Goal: Task Accomplishment & Management: Manage account settings

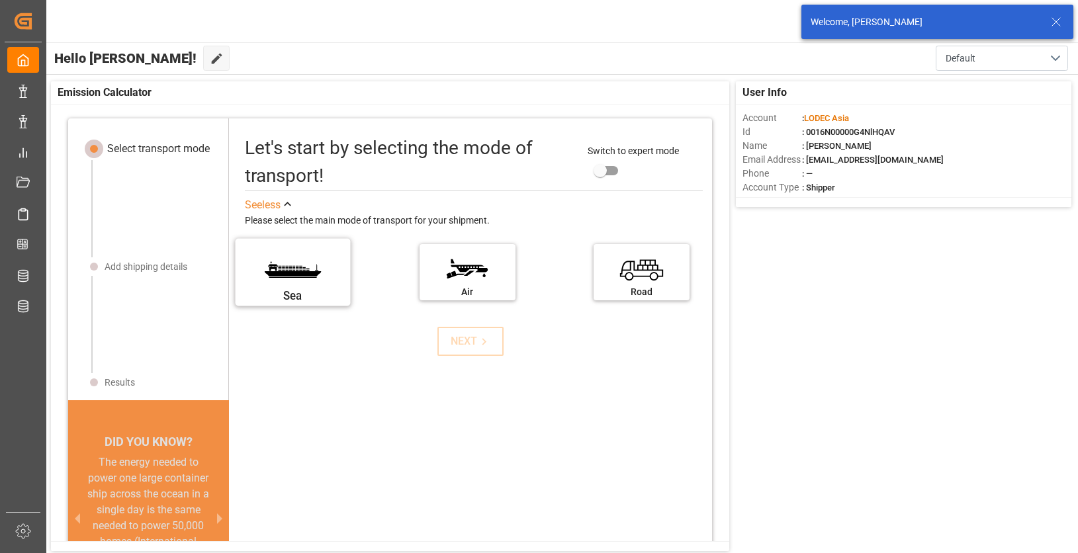
click at [317, 300] on div "[GEOGRAPHIC_DATA]" at bounding box center [474, 276] width 458 height 76
click at [304, 280] on label "Sea" at bounding box center [293, 268] width 99 height 56
click at [0, 0] on input "Sea" at bounding box center [0, 0] width 0 height 0
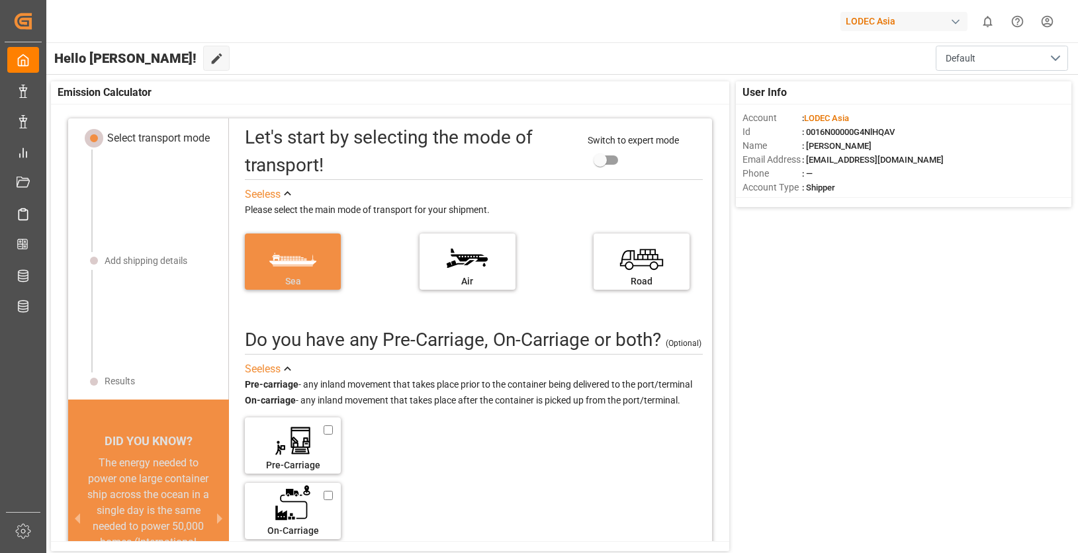
scroll to position [13, 0]
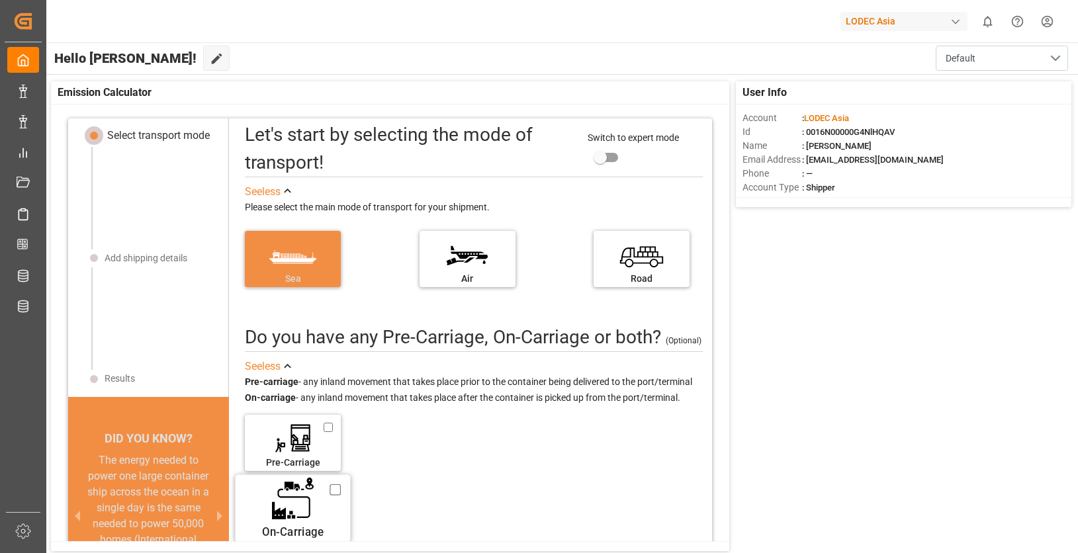
click at [321, 517] on label "On-Carriage" at bounding box center [293, 505] width 99 height 56
click at [330, 498] on input "On-Carriage" at bounding box center [335, 490] width 11 height 15
checkbox input "true"
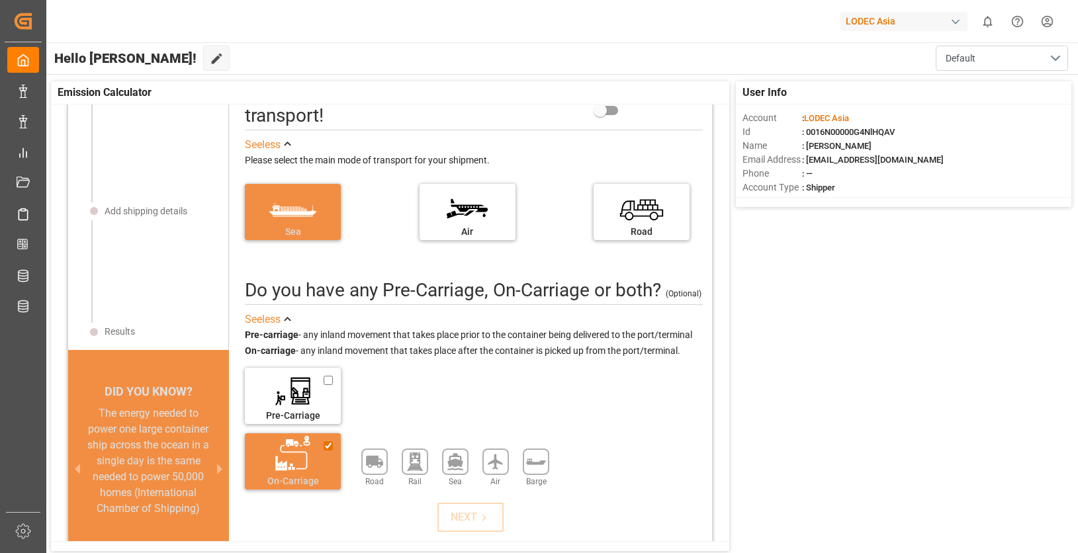
scroll to position [103, 0]
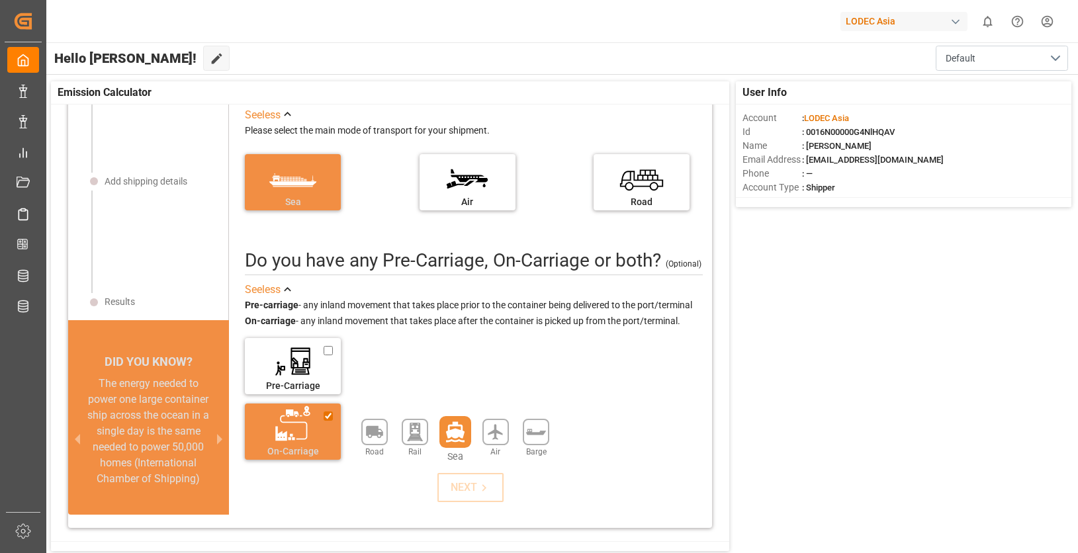
click at [448, 430] on icon at bounding box center [455, 432] width 19 height 21
click at [483, 484] on icon at bounding box center [484, 488] width 14 height 14
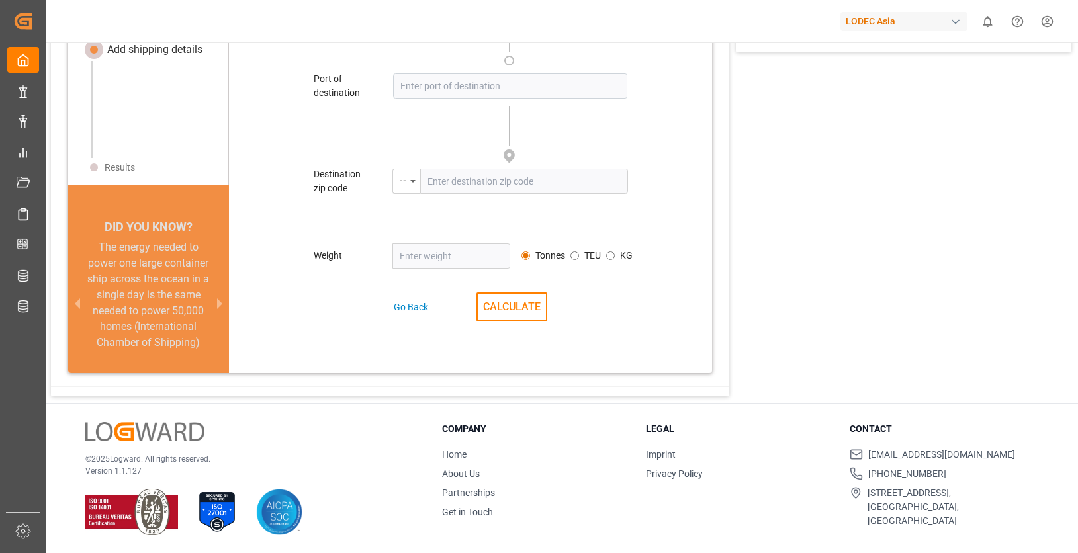
scroll to position [156, 0]
click at [454, 453] on link "Home" at bounding box center [454, 454] width 24 height 11
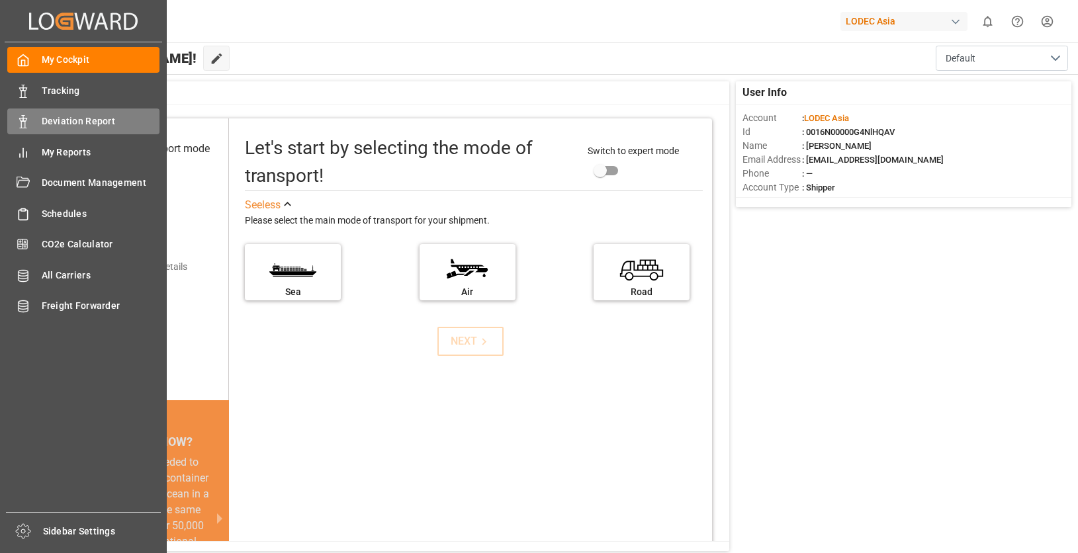
click at [28, 122] on icon at bounding box center [23, 121] width 13 height 13
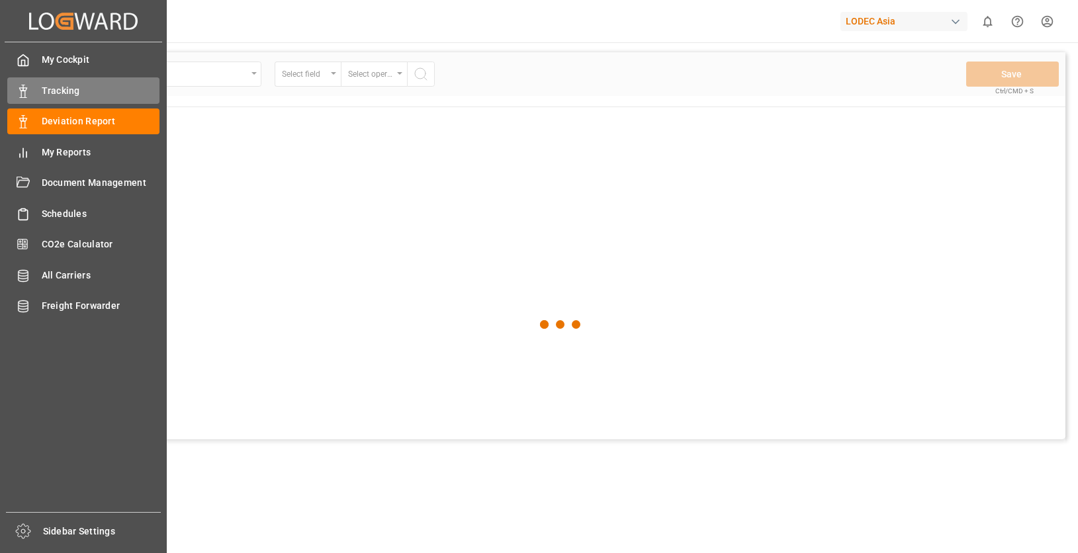
click at [25, 96] on rect at bounding box center [23, 94] width 4 height 7
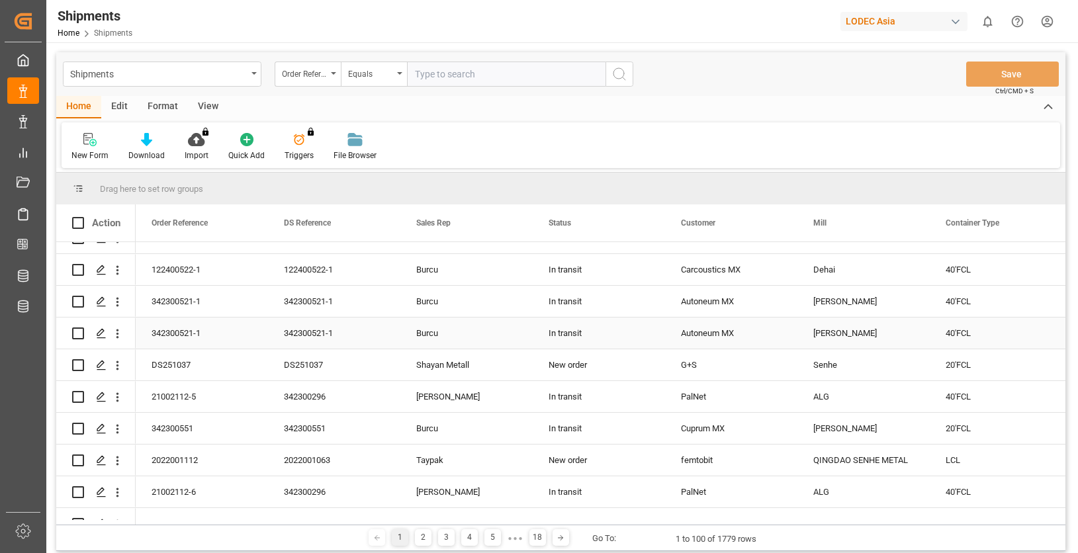
scroll to position [265, 0]
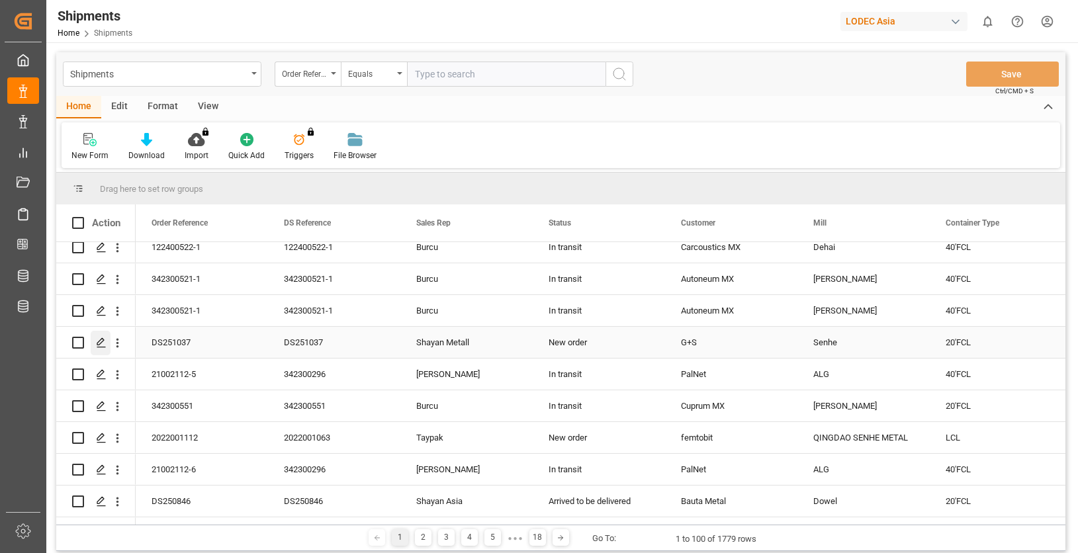
click at [102, 342] on icon "Press SPACE to select this row." at bounding box center [101, 343] width 11 height 11
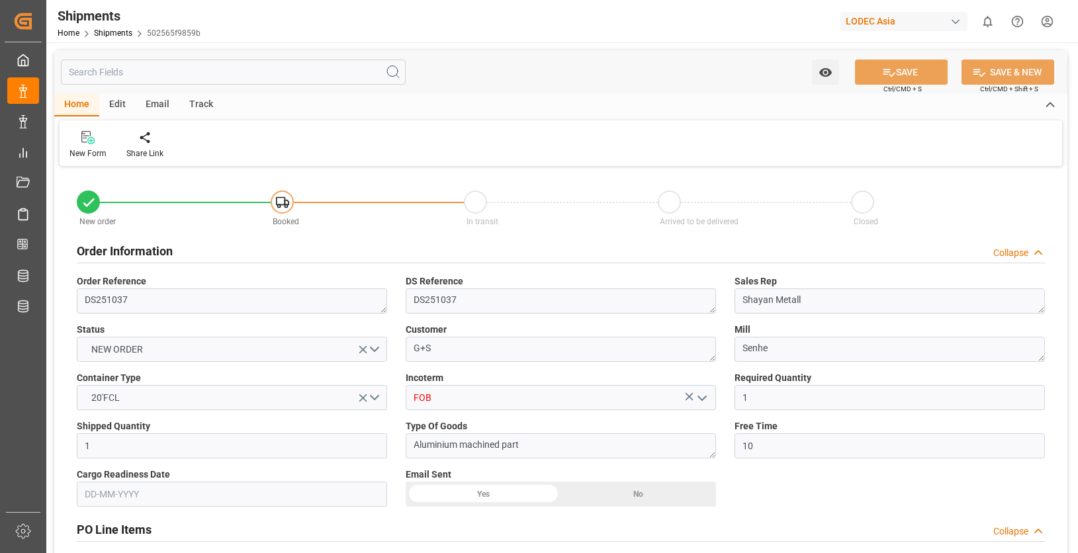
type input "1"
type input "10"
type input "9484429"
type input "9778806"
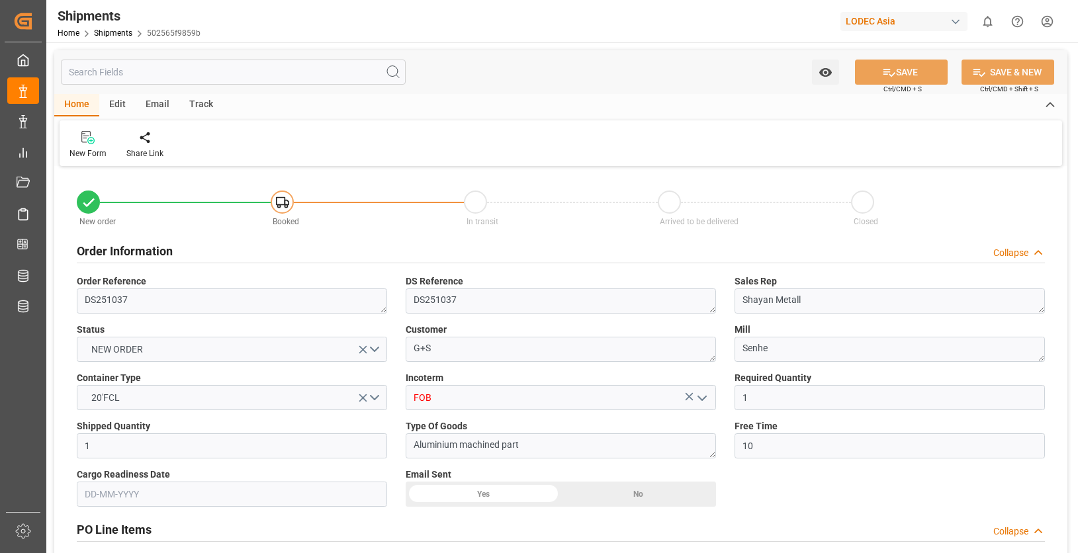
type input "9778806"
type input "CNQDG"
type input "DEHAM"
type input "27-06-2025"
type input "30-07-2025 00:00"
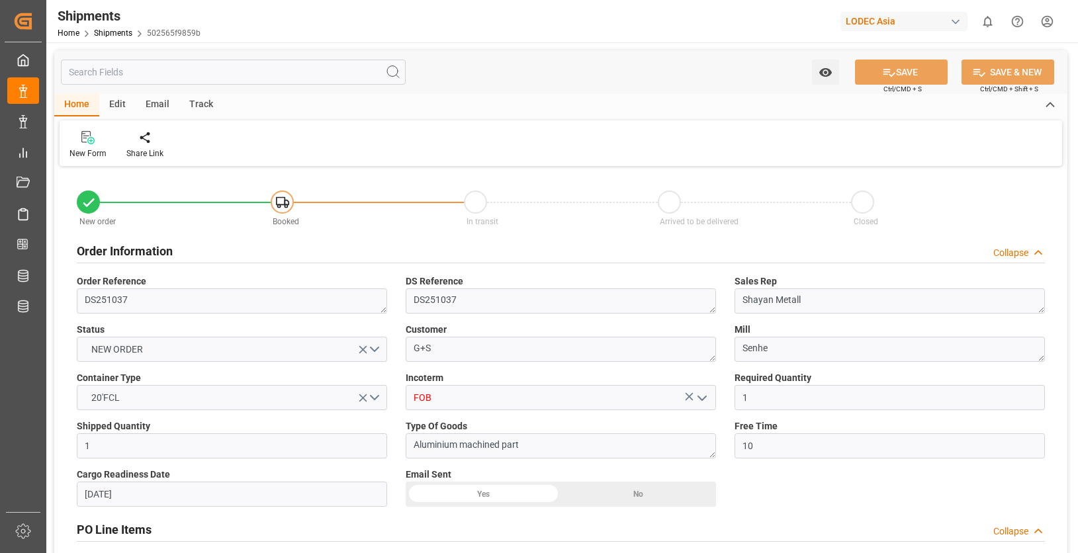
type input "16-10-2025 15:00"
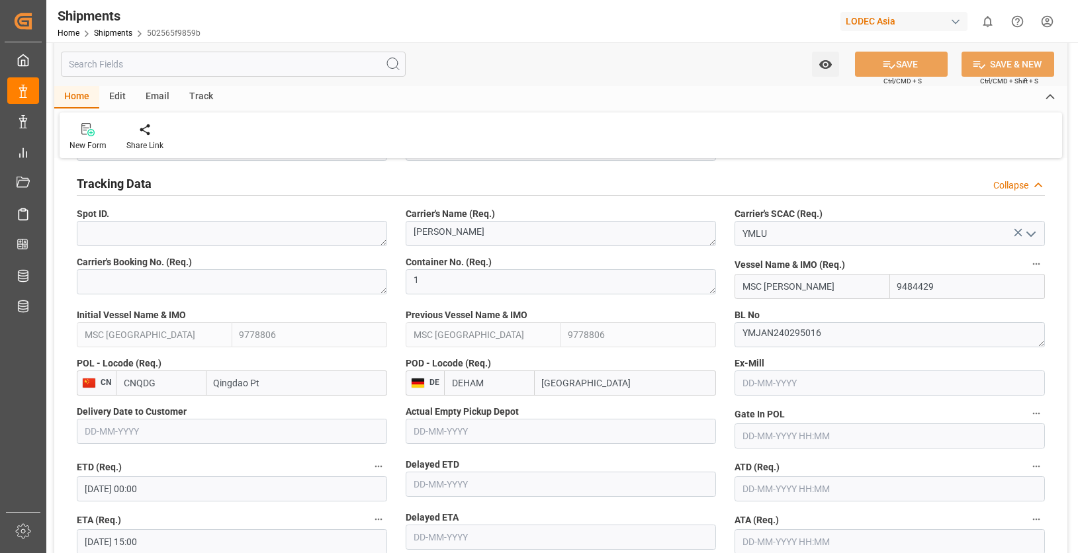
scroll to position [662, 0]
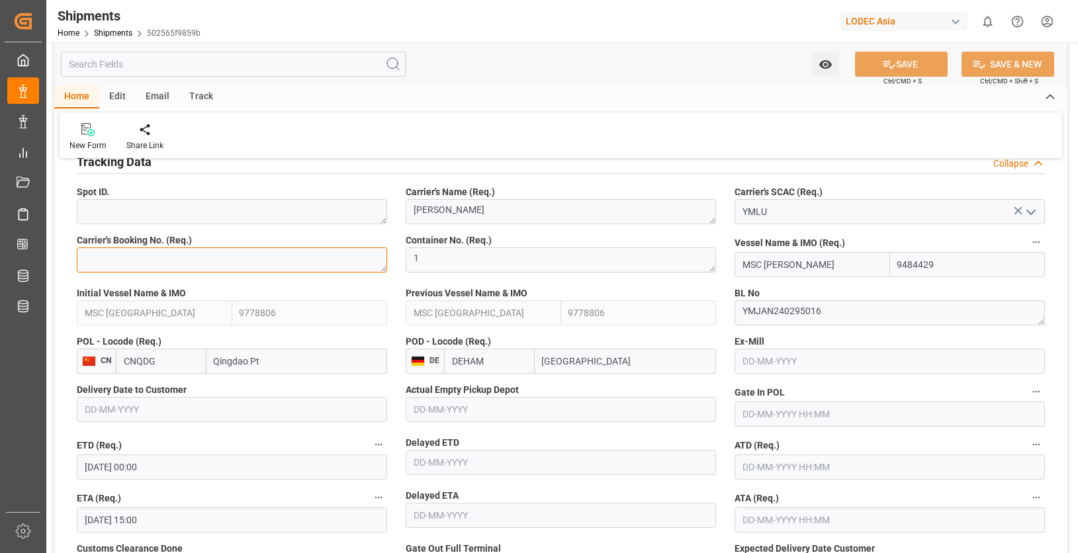
click at [297, 261] on textarea at bounding box center [232, 260] width 310 height 25
type textarea "N240295016"
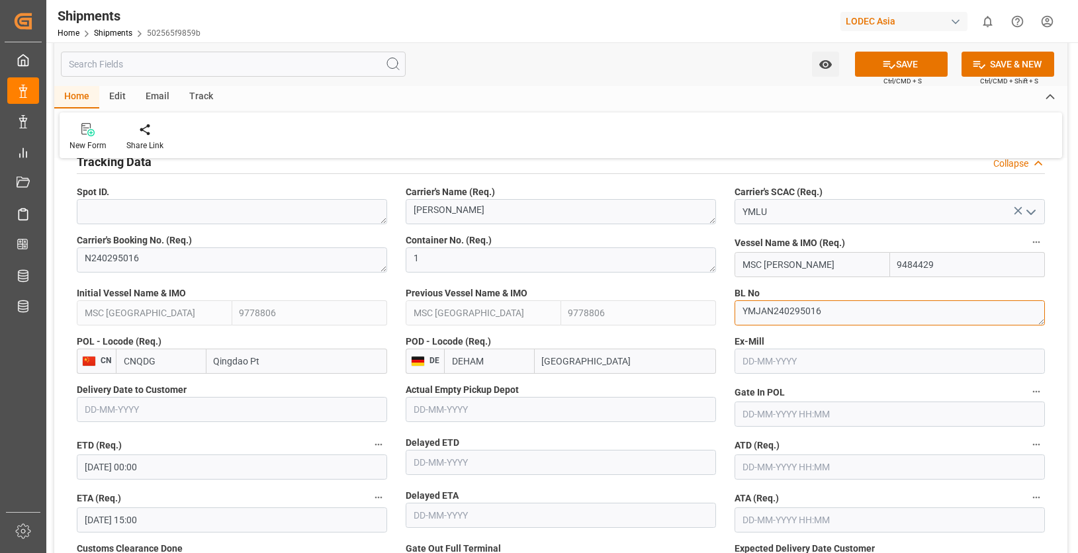
click at [766, 310] on textarea "YMJAN240295016" at bounding box center [890, 312] width 310 height 25
type textarea "YMJAN240295016"
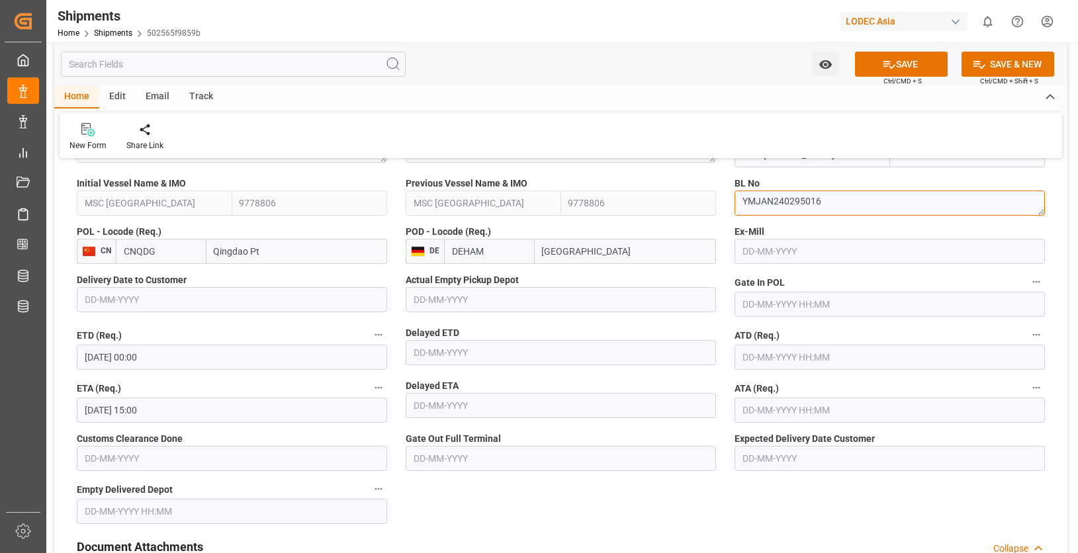
scroll to position [794, 0]
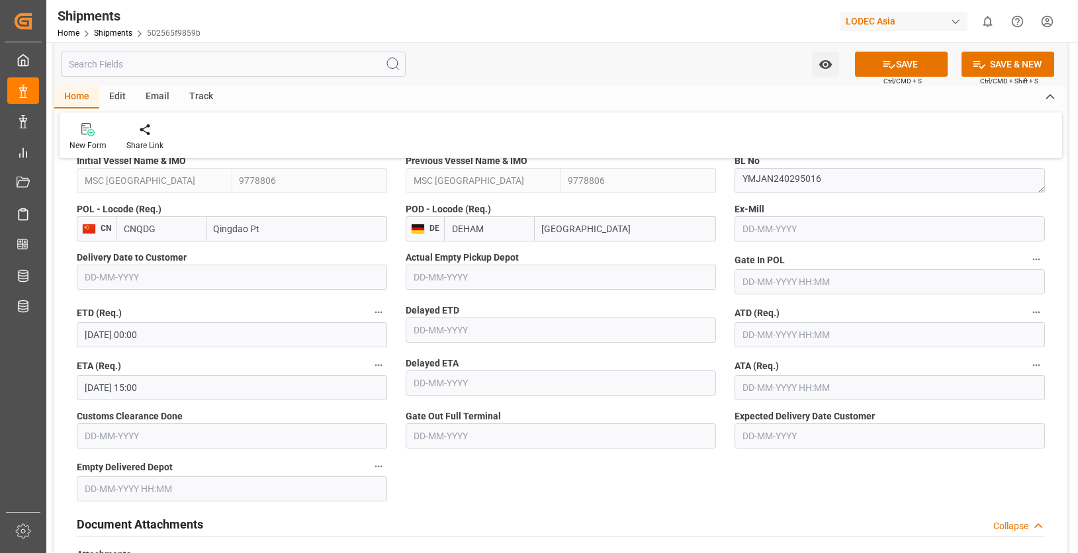
click at [102, 334] on input "30-07-2025 00:00" at bounding box center [232, 334] width 310 height 25
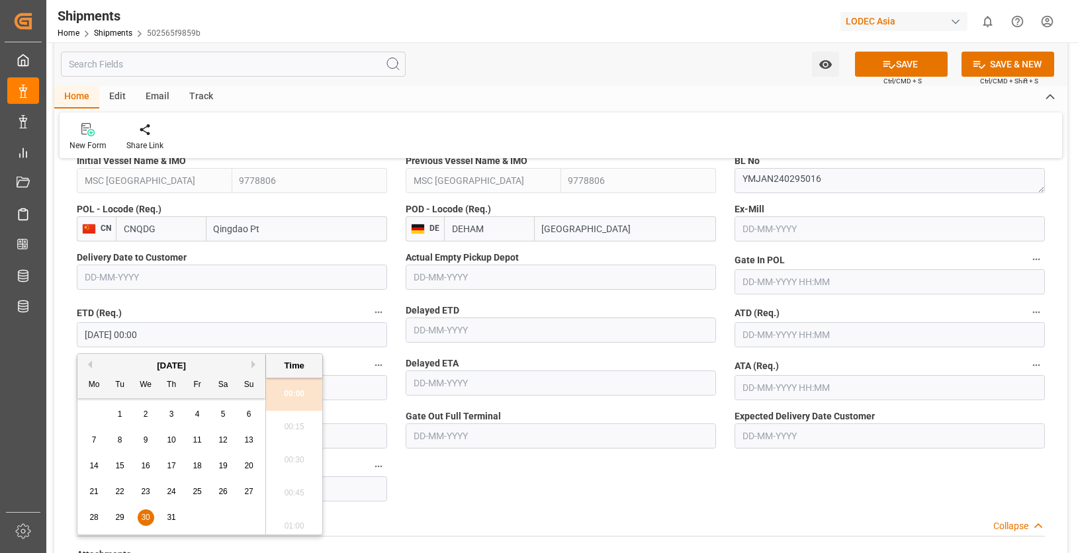
click at [252, 365] on button "Next Month" at bounding box center [256, 365] width 8 height 8
click at [194, 495] on span "22" at bounding box center [197, 491] width 9 height 9
click at [301, 396] on li "09:00" at bounding box center [294, 394] width 56 height 33
type input "22-08-2025 09:00"
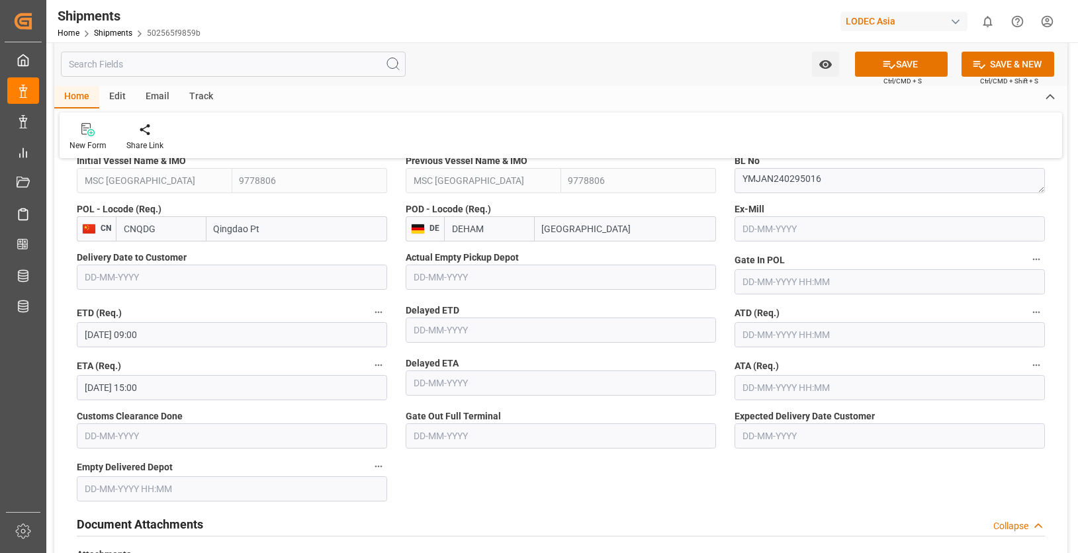
click at [752, 334] on input "text" at bounding box center [890, 334] width 310 height 25
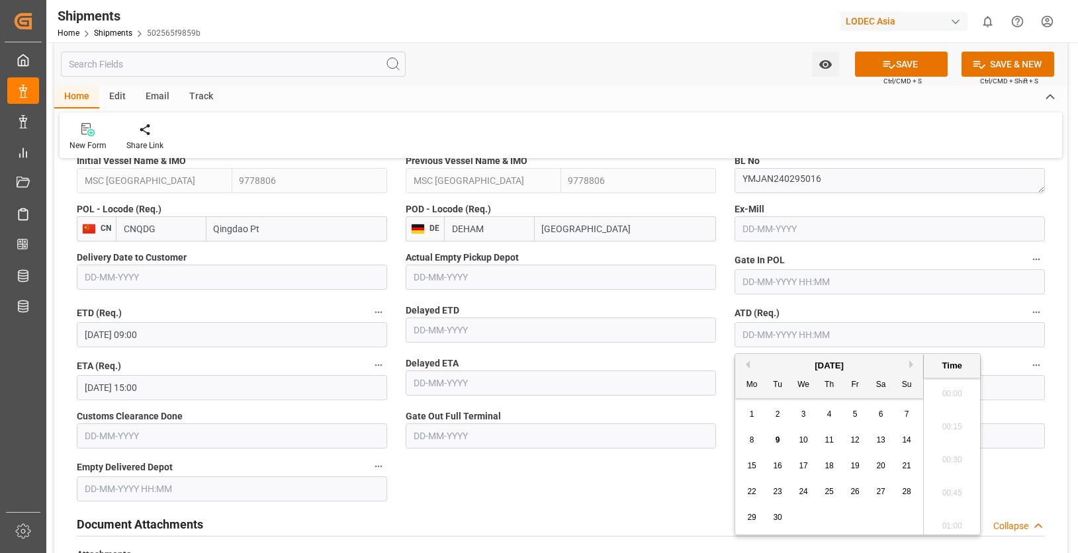
scroll to position [1295, 0]
click at [751, 363] on div "September 2025" at bounding box center [829, 365] width 188 height 13
click at [746, 364] on button "Previous Month" at bounding box center [746, 365] width 8 height 8
click at [910, 490] on span "24" at bounding box center [906, 491] width 9 height 9
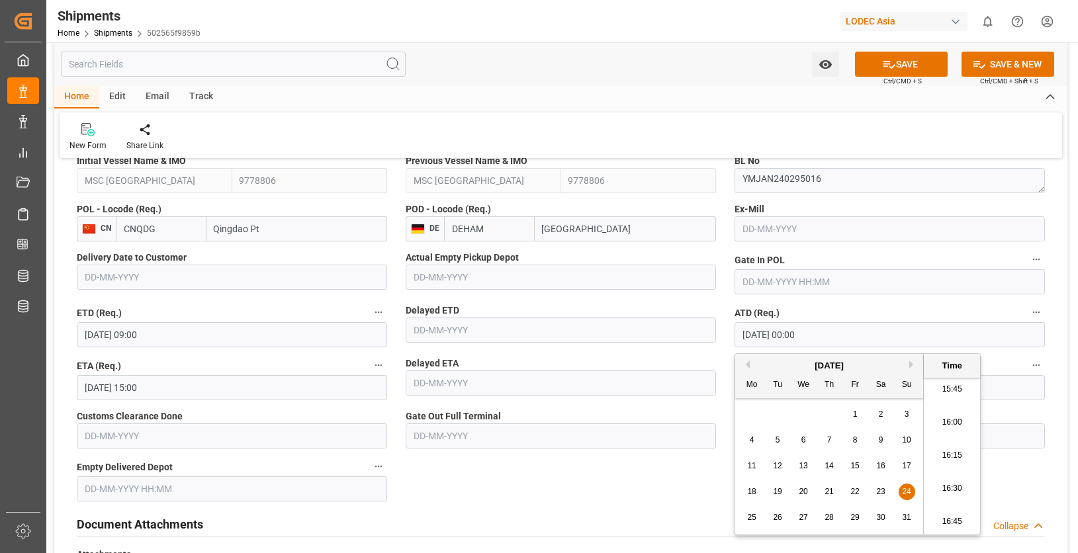
click at [947, 494] on li "16:30" at bounding box center [952, 489] width 56 height 33
type input "24-08-2025 16:30"
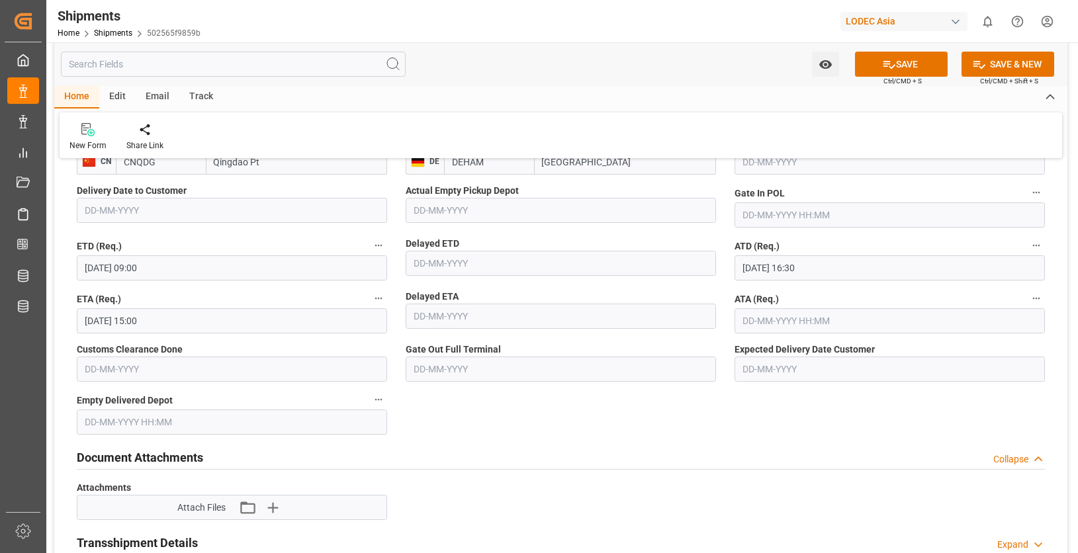
scroll to position [860, 0]
click at [879, 66] on button "SAVE" at bounding box center [901, 64] width 93 height 25
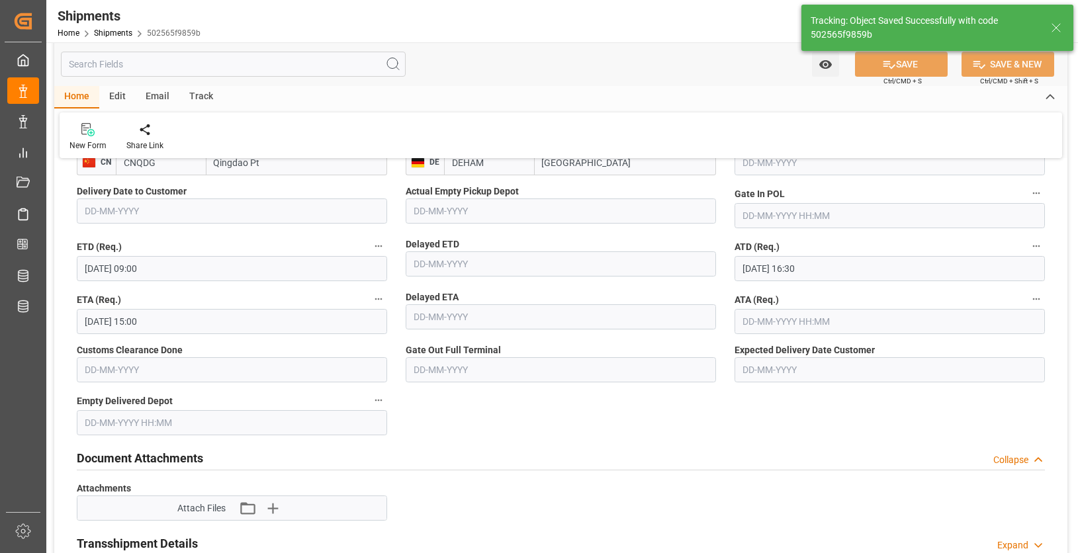
type textarea "1"
type textarea "2025-08-24 16:30:00"
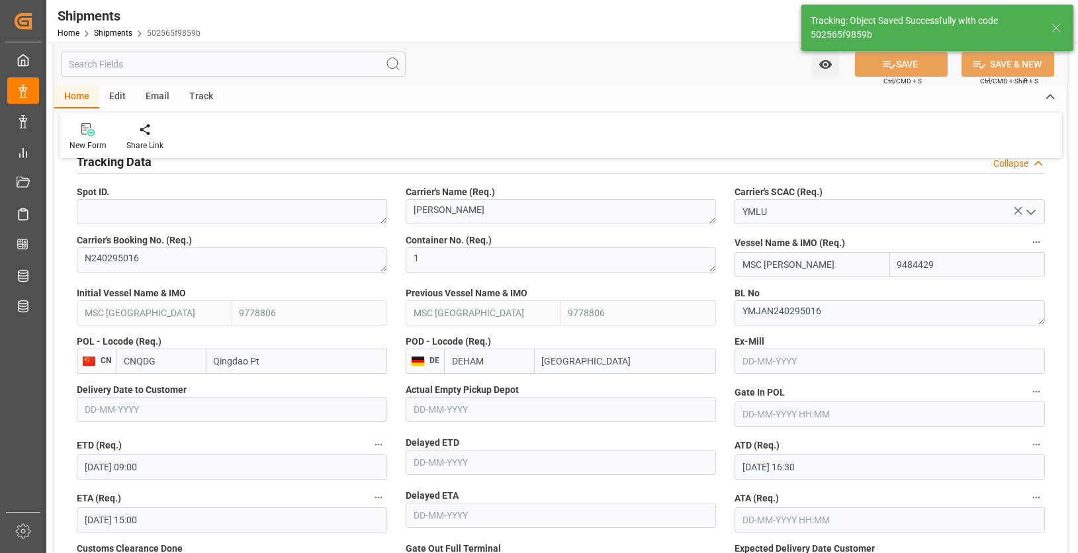
scroll to position [596, 0]
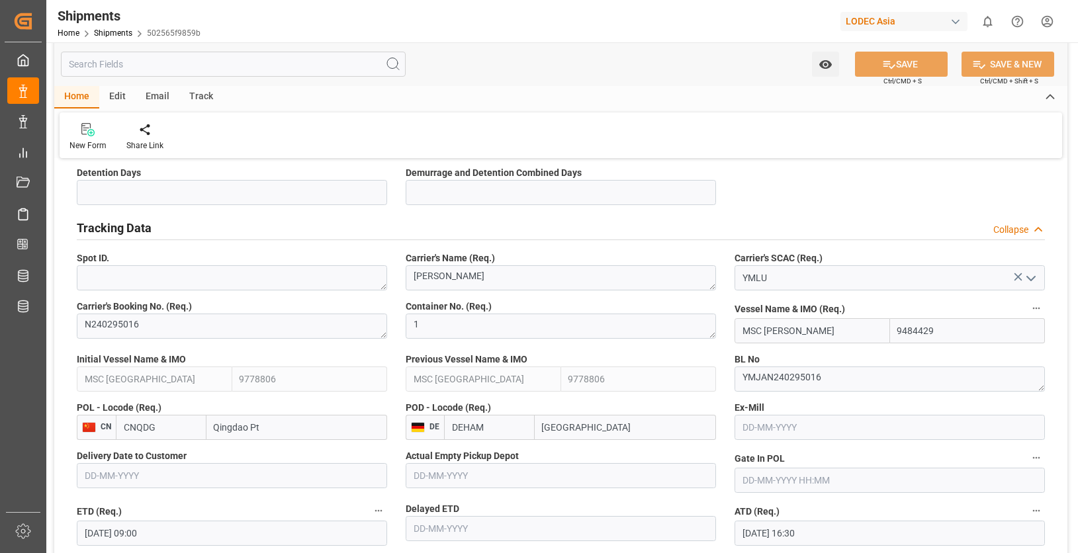
click at [204, 102] on div "Track" at bounding box center [201, 97] width 44 height 23
click at [72, 138] on div "Tracking" at bounding box center [85, 136] width 51 height 29
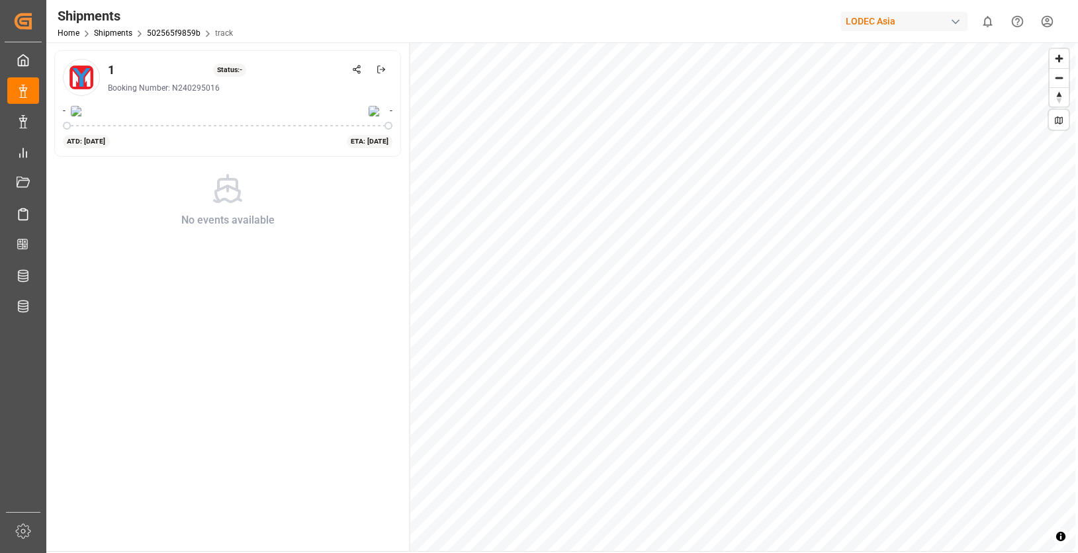
click at [1059, 542] on summary "Toggle attribution" at bounding box center [1061, 537] width 16 height 16
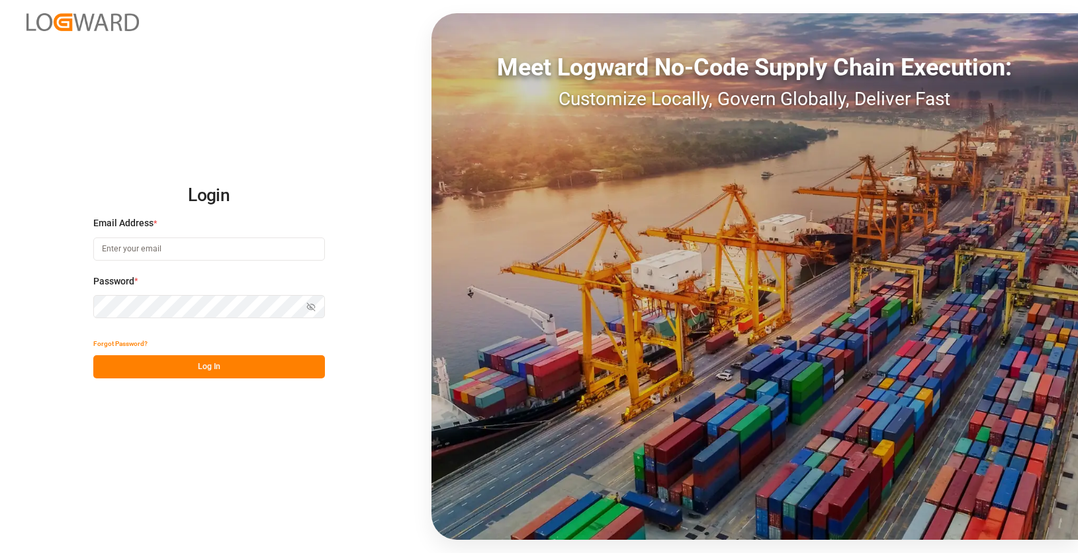
type input "h.klimavets@lodec.asia"
click at [244, 373] on button "Log In" at bounding box center [209, 366] width 232 height 23
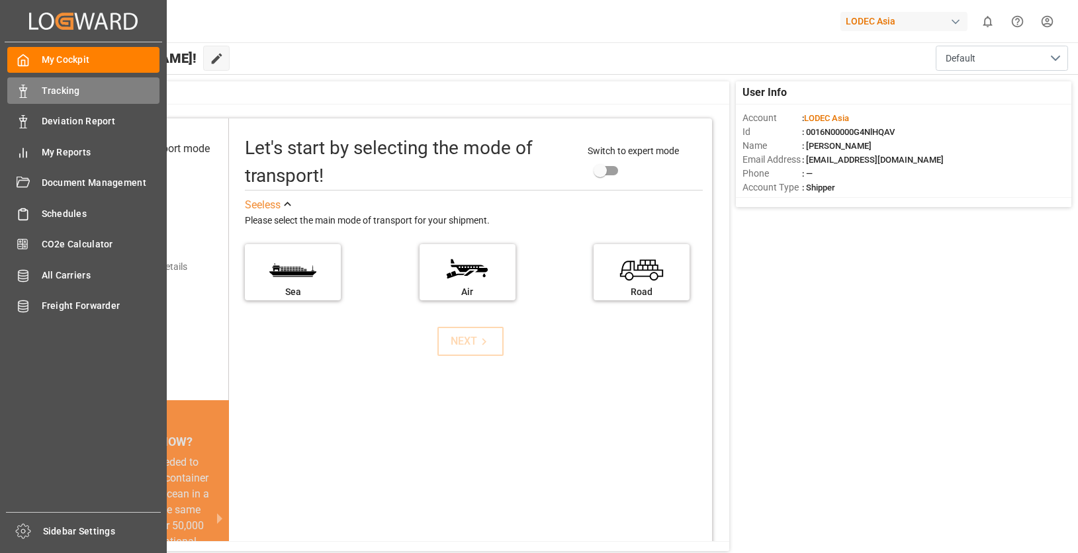
click at [21, 91] on icon at bounding box center [23, 91] width 13 height 13
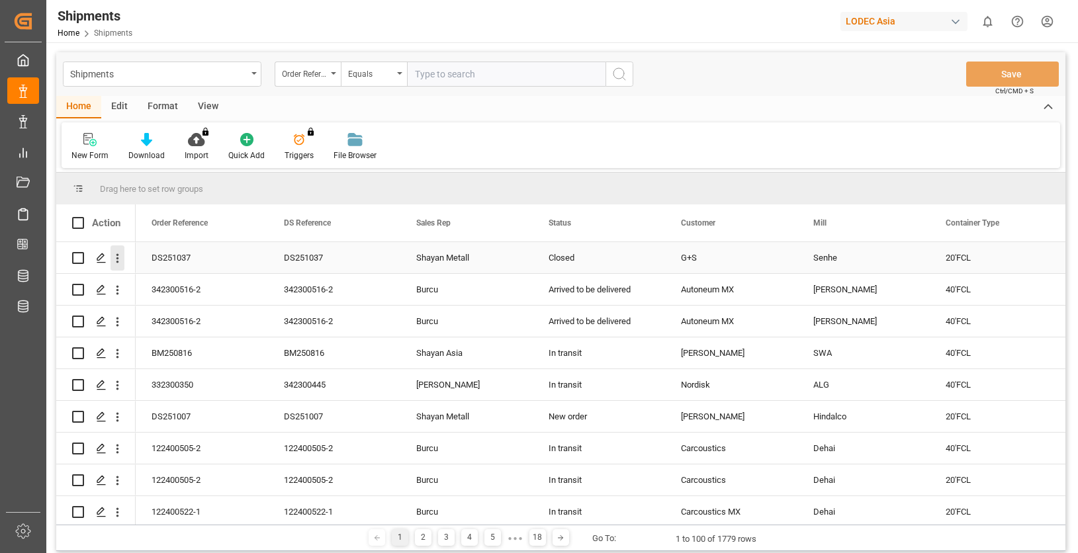
click at [115, 259] on icon "open menu" at bounding box center [118, 259] width 14 height 14
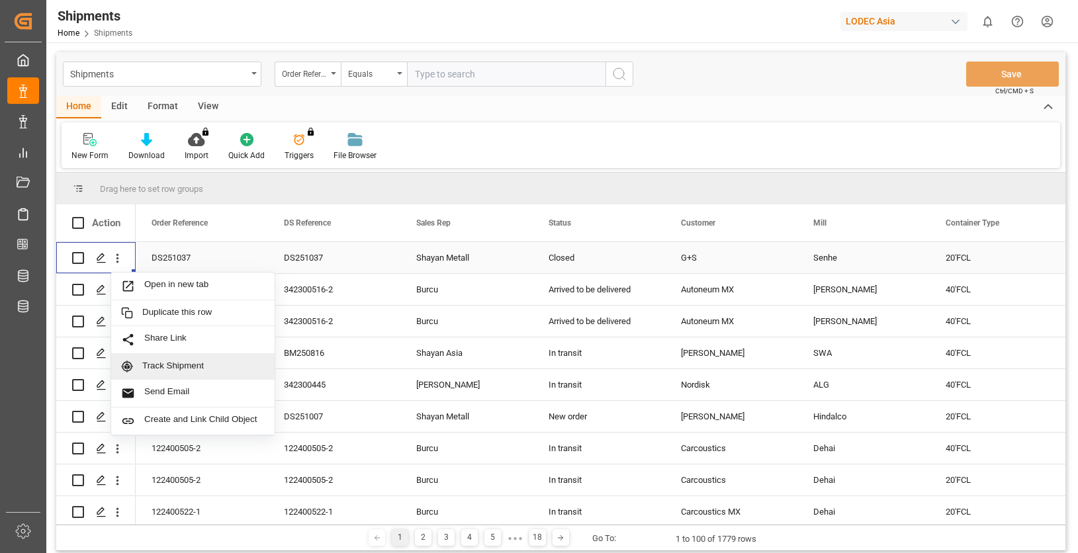
click at [190, 367] on span "Track Shipment" at bounding box center [203, 367] width 122 height 12
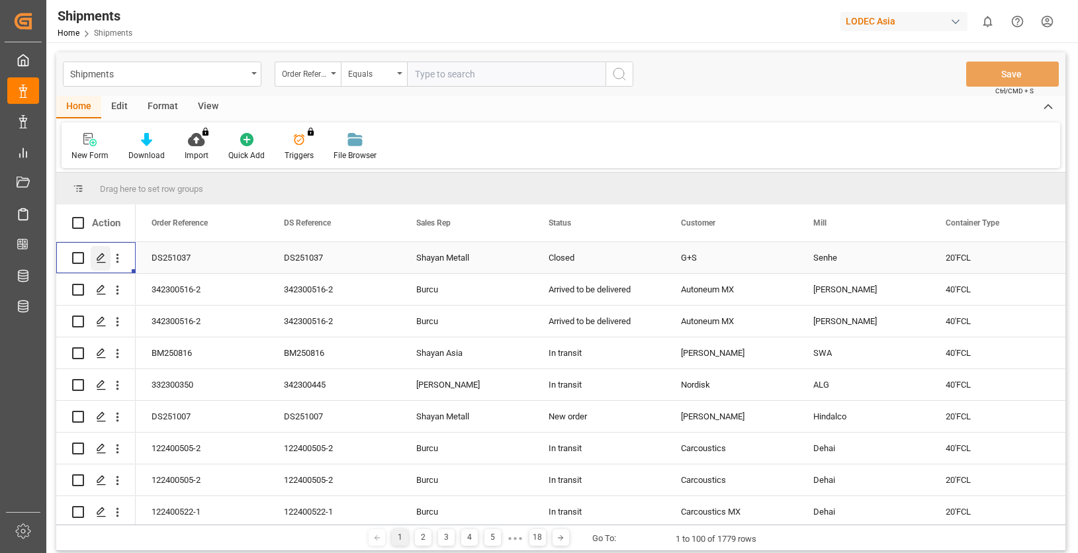
click at [101, 259] on polygon "Press SPACE to select this row." at bounding box center [100, 257] width 7 height 7
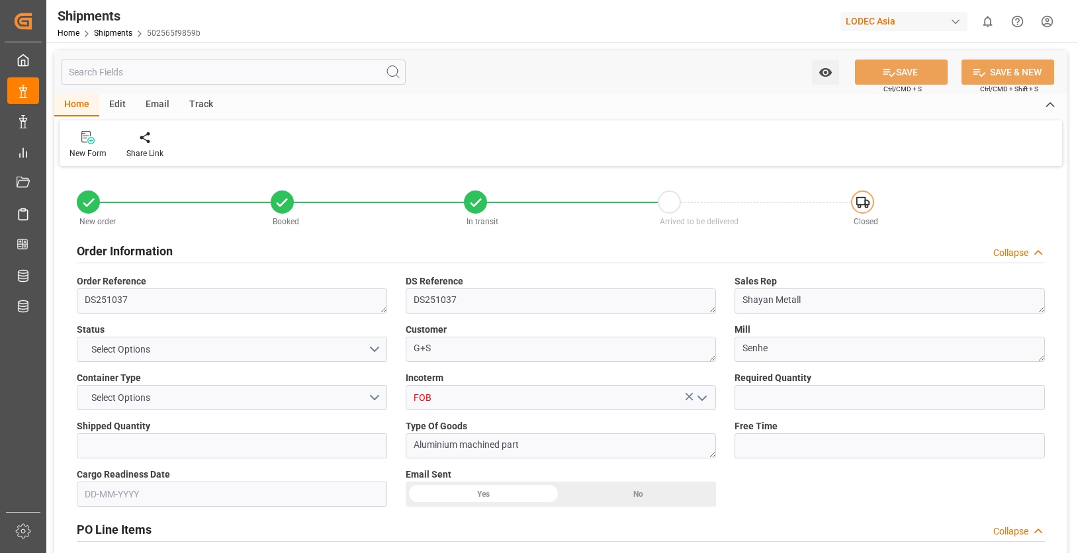
type input "1"
type input "10"
type input "9484429"
type input "9778806"
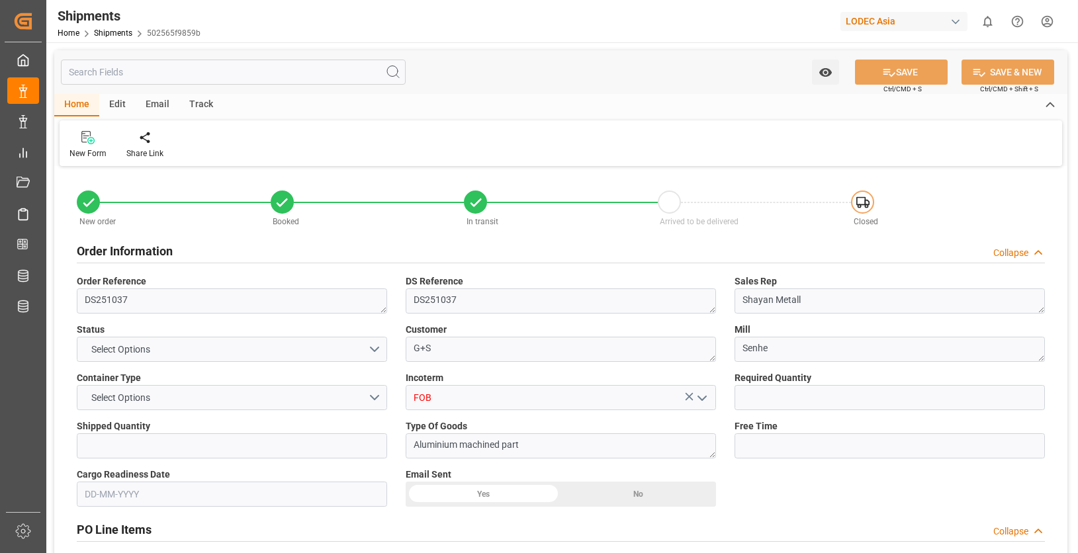
type input "9778806"
type input "CNQDG"
type input "DEHAM"
type input "27-06-2025"
type input "22-08-2025 09:00"
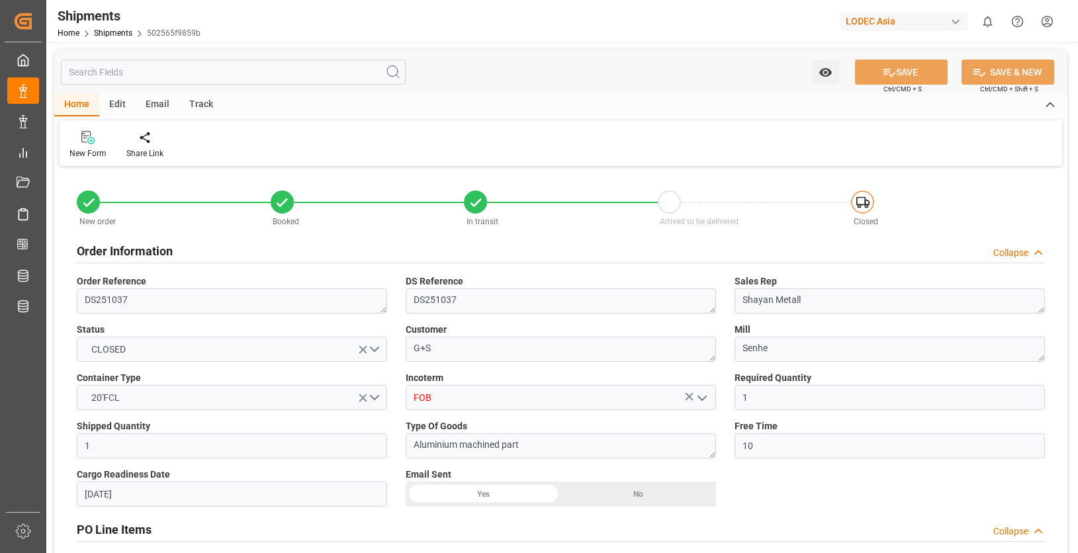
type input "24-08-2025 16:30"
type input "16-10-2025 15:00"
click at [1046, 19] on html "Created by potrace 1.15, written by Peter Selinger 2001-2017 Created by potrace…" at bounding box center [539, 276] width 1078 height 553
